Goal: Task Accomplishment & Management: Use online tool/utility

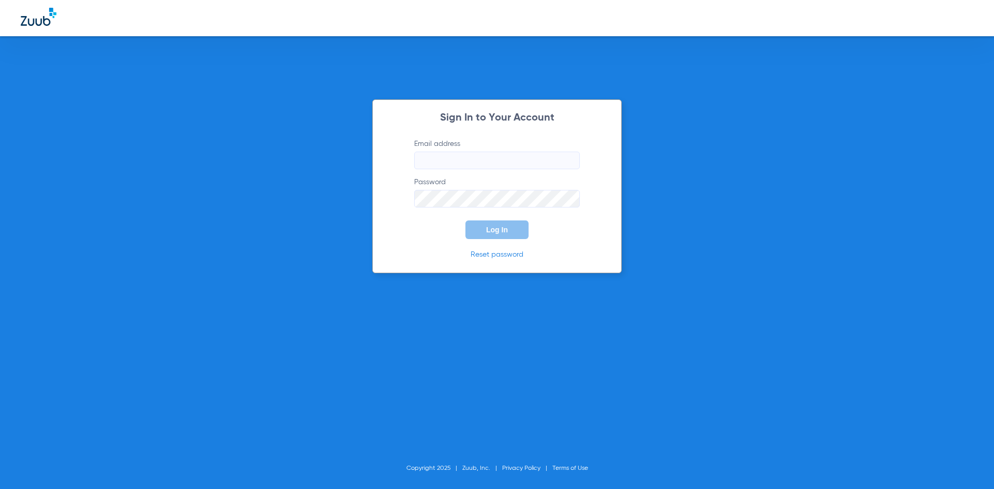
click at [490, 162] on input "Email address" at bounding box center [497, 161] width 166 height 18
click at [465, 220] on button "Log In" at bounding box center [496, 229] width 63 height 19
click at [369, 215] on div "Sign In to Your Account Email address [EMAIL_ADDRESS][DOMAIN_NAME] Password Log…" at bounding box center [497, 244] width 994 height 489
click at [465, 220] on button "Log In" at bounding box center [496, 229] width 63 height 19
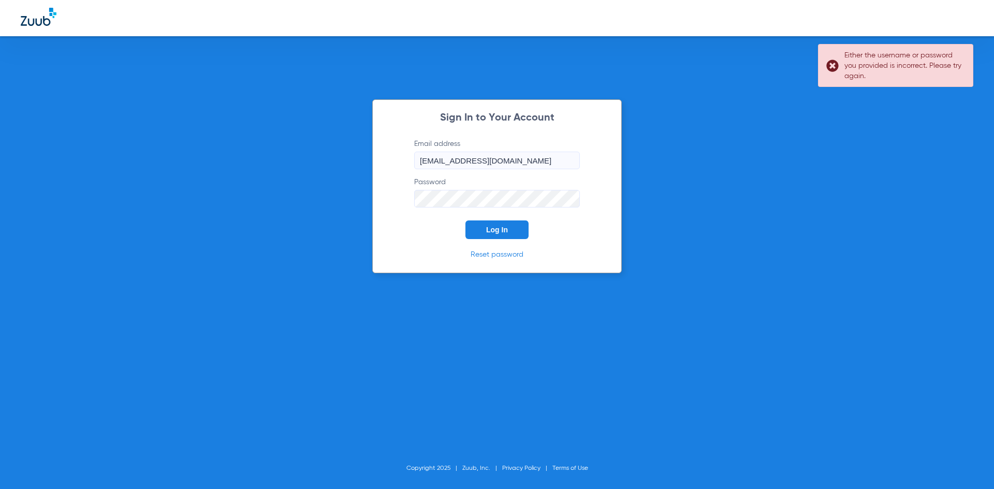
click at [482, 160] on input "[EMAIL_ADDRESS][DOMAIN_NAME]" at bounding box center [497, 161] width 166 height 18
type input "[EMAIL_ADDRESS][DOMAIN_NAME]"
click at [512, 229] on button "Log In" at bounding box center [496, 229] width 63 height 19
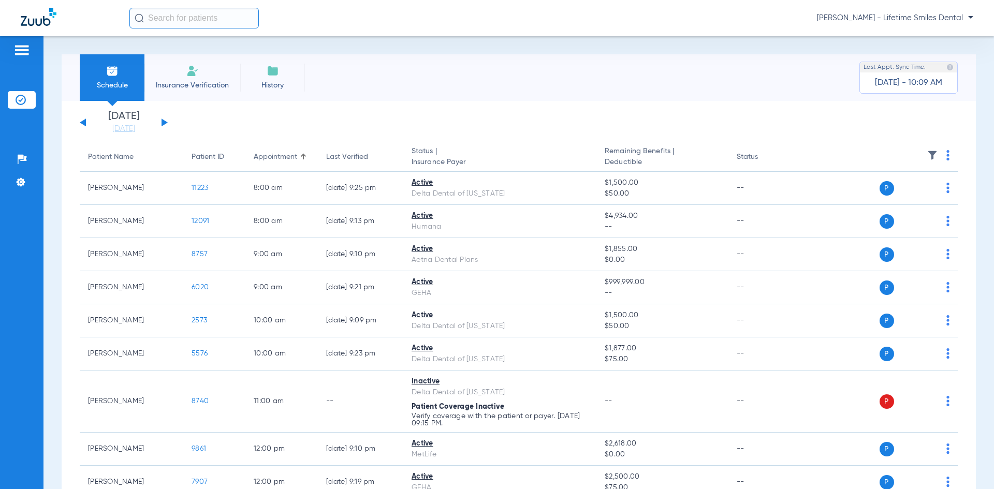
click at [165, 124] on div "[DATE] [DATE] [DATE] [DATE] [DATE] [DATE] [DATE] [DATE] [DATE] [DATE] [DATE] [D…" at bounding box center [124, 122] width 88 height 23
click at [163, 124] on button at bounding box center [164, 123] width 6 height 8
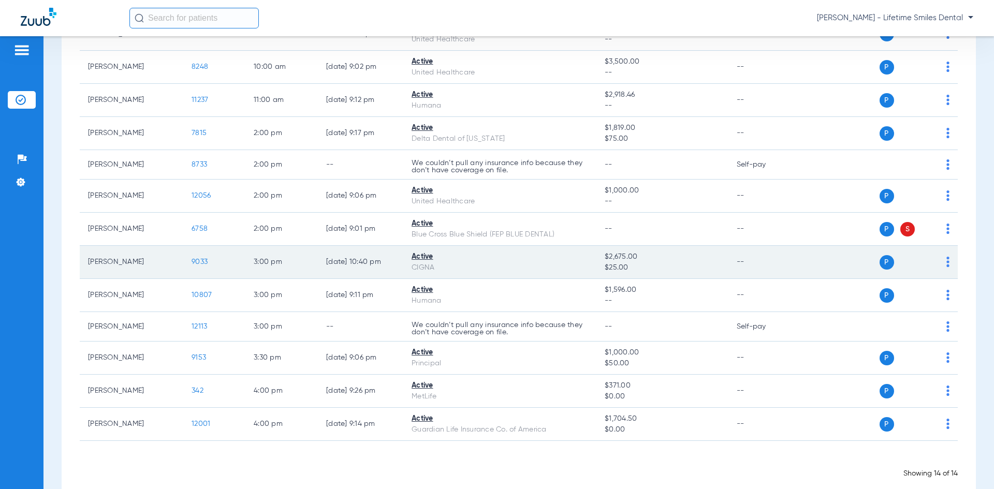
scroll to position [205, 0]
